Goal: Find specific page/section: Find specific page/section

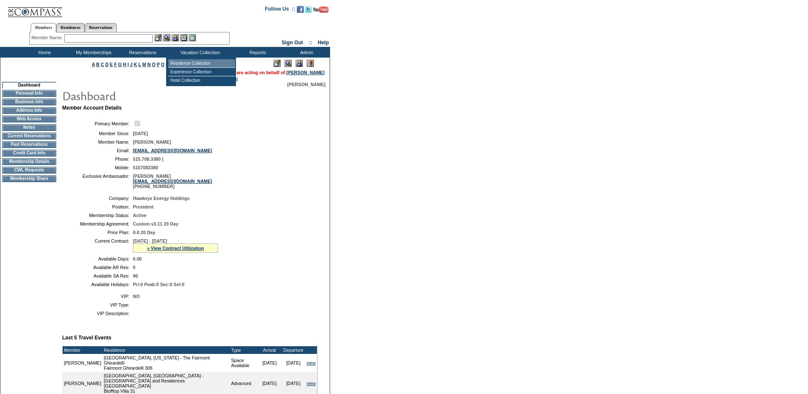
click at [194, 61] on td "Residence Collection" at bounding box center [201, 63] width 67 height 9
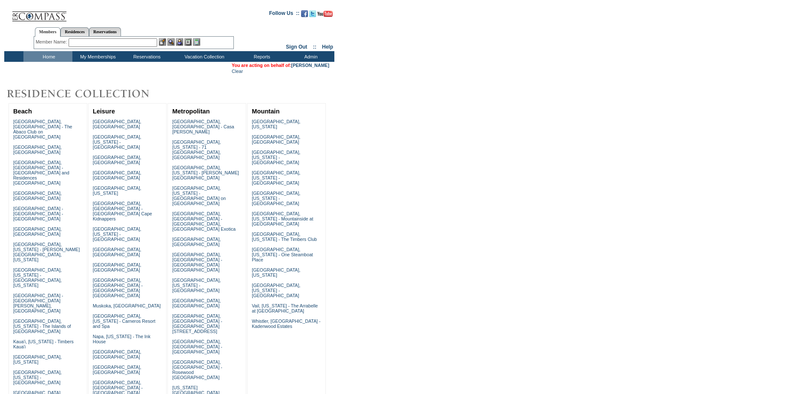
click at [201, 75] on td "Experience Collection" at bounding box center [206, 76] width 67 height 9
